Goal: Answer question/provide support: Share knowledge or assist other users

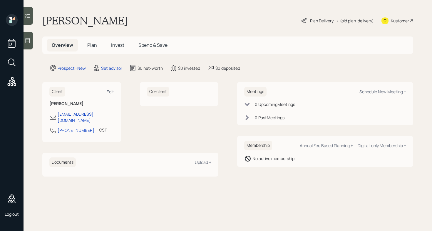
click at [150, 22] on div "[PERSON_NAME] Plan Delivery • (old plan-delivery) Kustomer" at bounding box center [227, 20] width 371 height 13
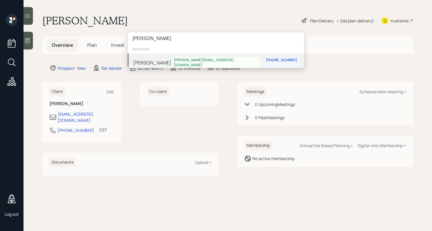
type input "[PERSON_NAME]"
click at [158, 59] on div "[PERSON_NAME]" at bounding box center [152, 62] width 38 height 7
